Goal: Information Seeking & Learning: Understand process/instructions

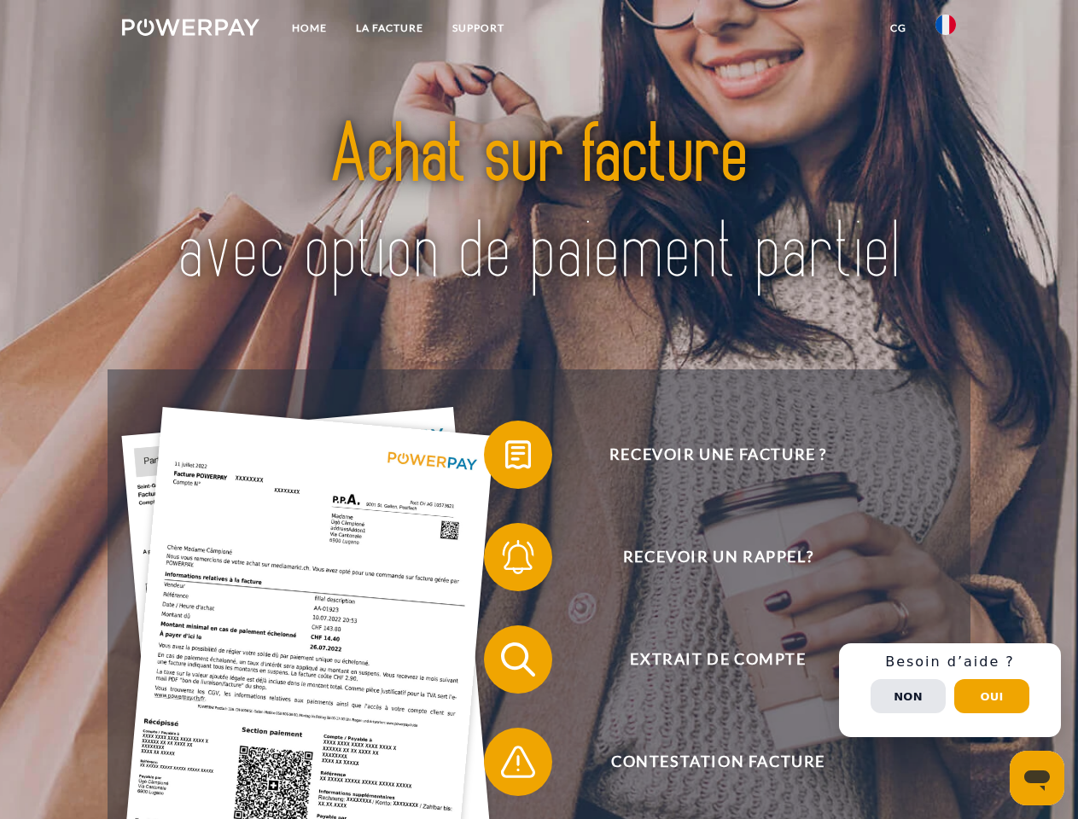
click at [190, 30] on img at bounding box center [190, 27] width 137 height 17
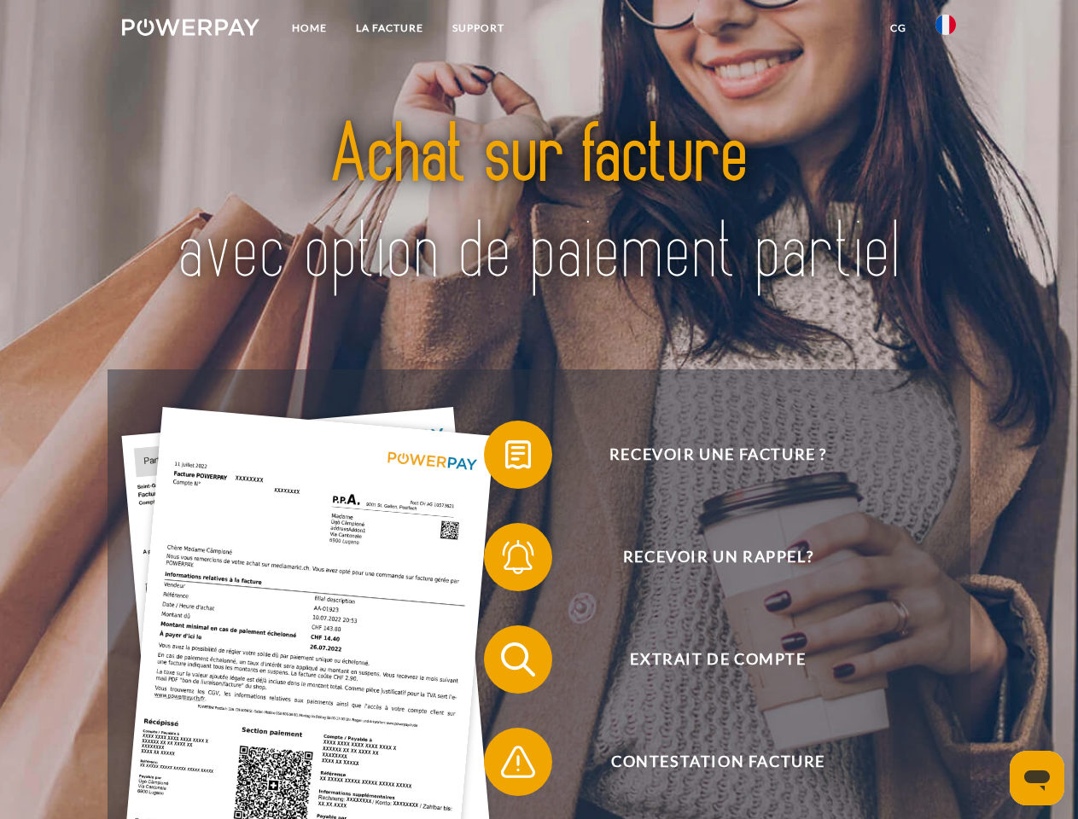
click at [946, 30] on img at bounding box center [945, 25] width 20 height 20
click at [898, 28] on link "CG" at bounding box center [898, 28] width 45 height 31
click at [505, 458] on span at bounding box center [492, 454] width 85 height 85
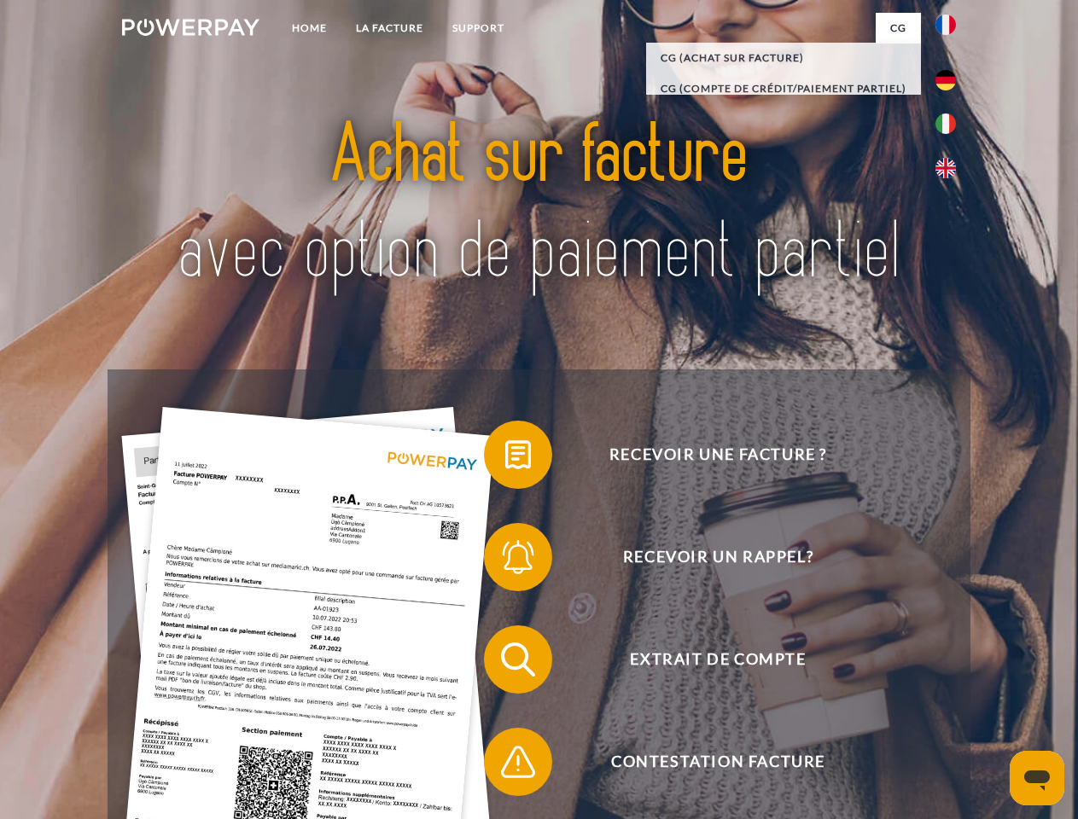
click at [505, 561] on span at bounding box center [492, 557] width 85 height 85
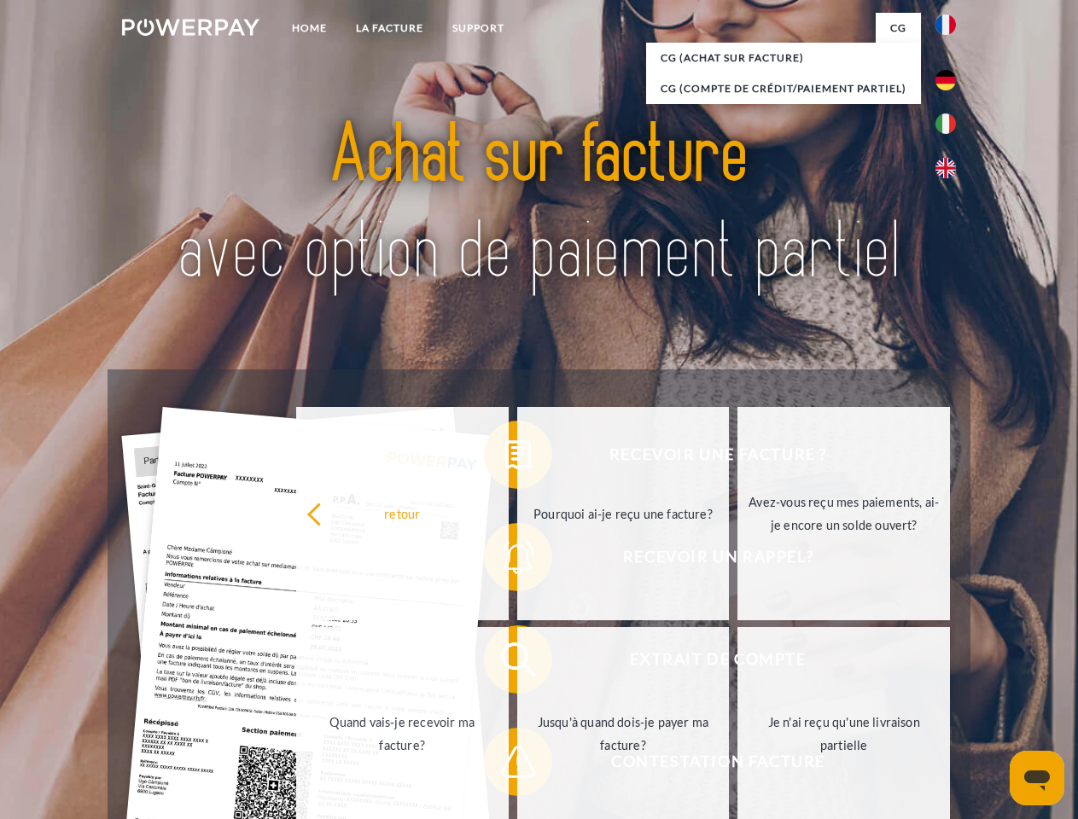
click at [517, 663] on link "Jusqu'à quand dois-je payer ma facture?" at bounding box center [623, 733] width 212 height 213
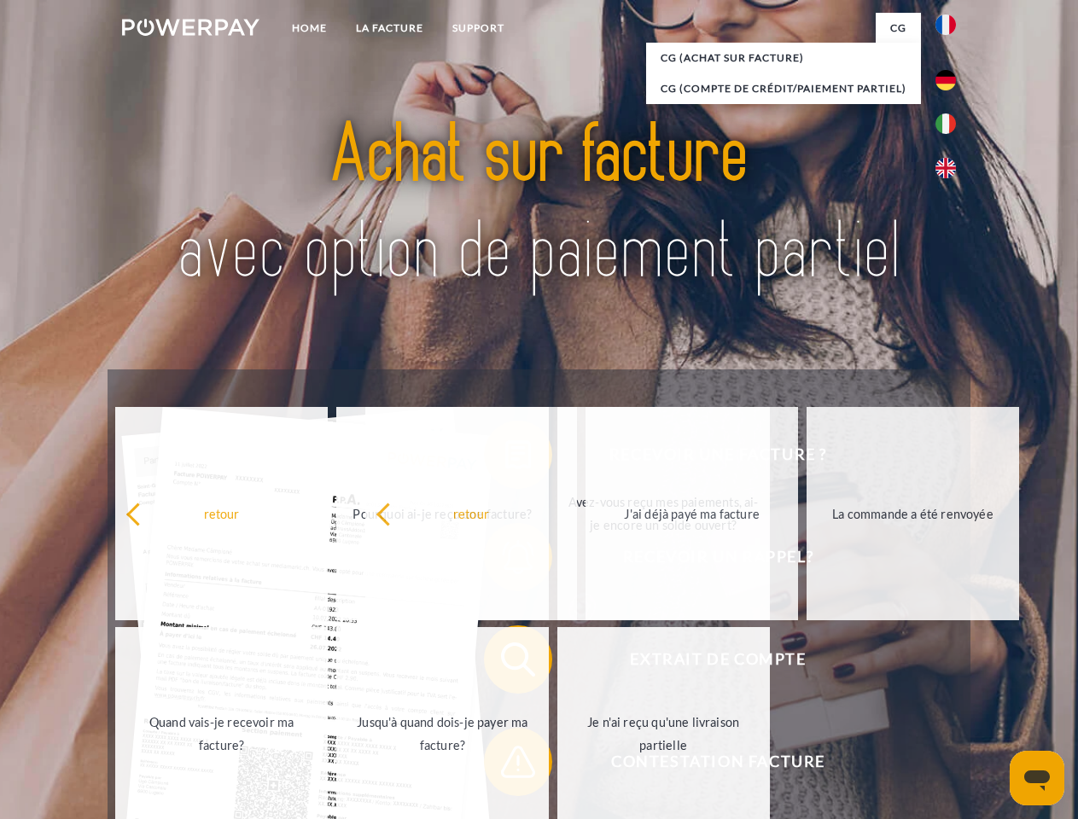
click at [505, 765] on span at bounding box center [492, 761] width 85 height 85
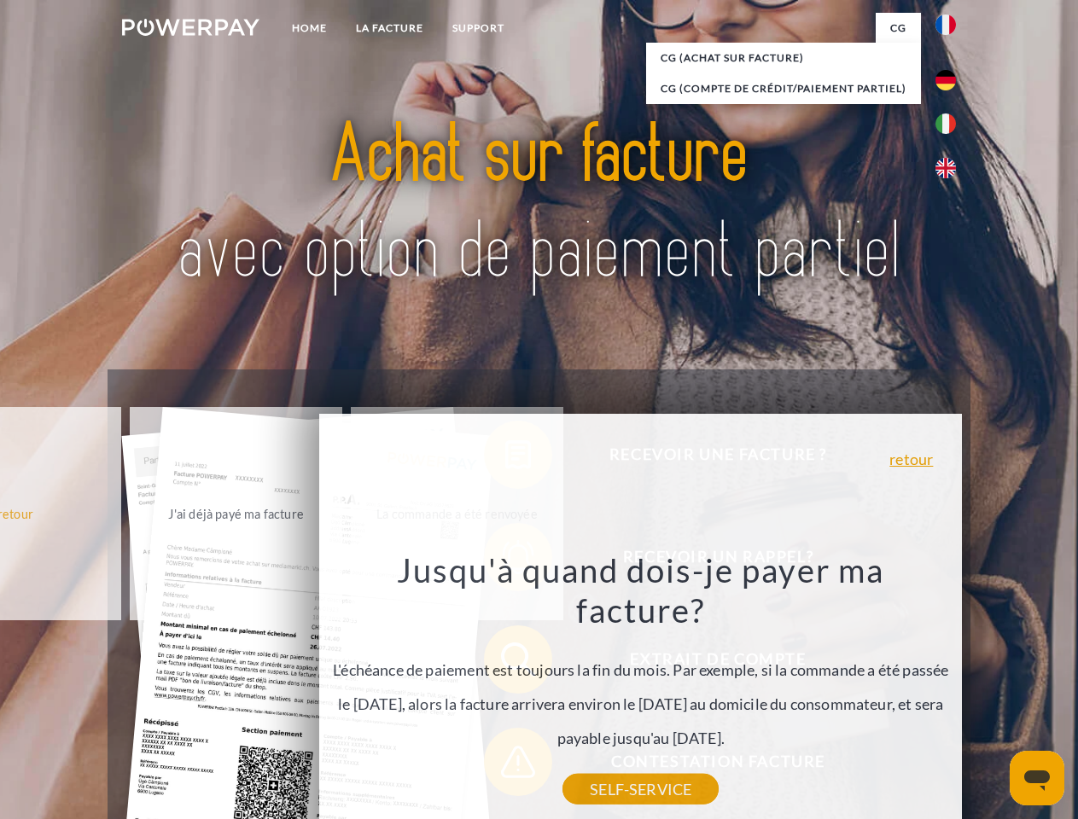
click at [950, 690] on div "Recevoir une facture ? Recevoir un rappel? Extrait de compte retour" at bounding box center [539, 711] width 862 height 683
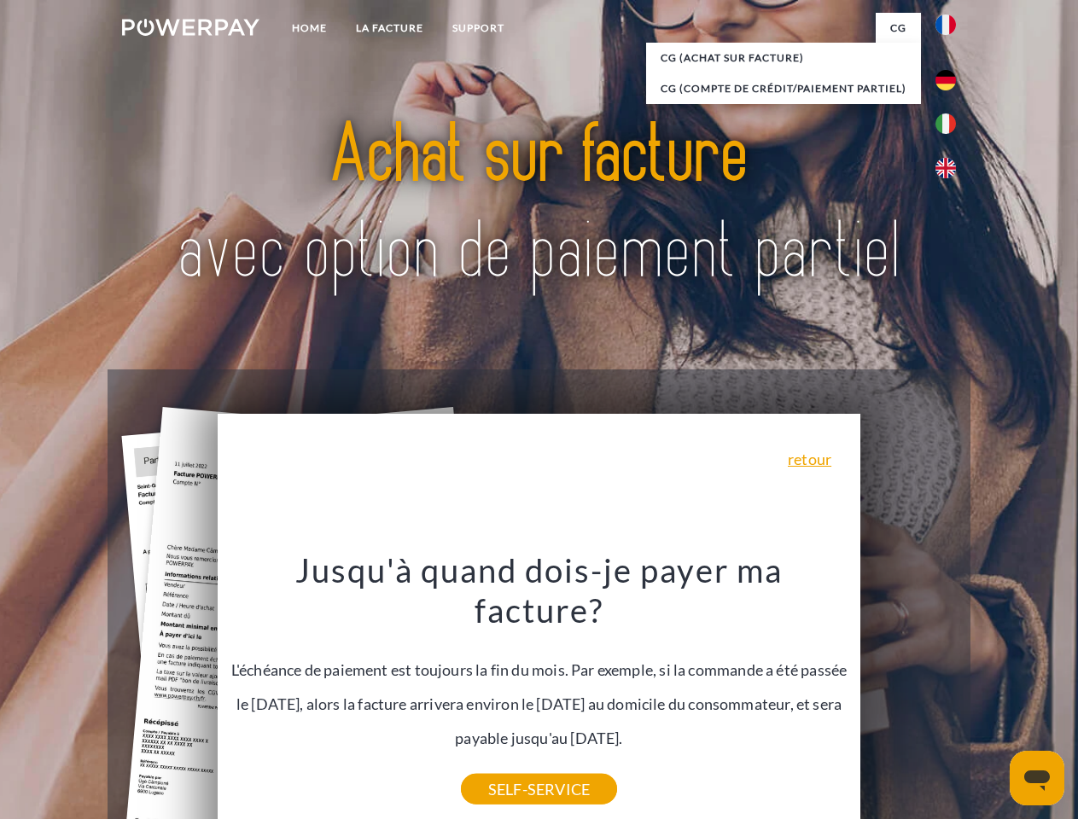
click at [908, 694] on span "Extrait de compte" at bounding box center [718, 660] width 418 height 68
click at [992, 696] on header "Home LA FACTURE Support" at bounding box center [539, 589] width 1078 height 1179
